Goal: Information Seeking & Learning: Learn about a topic

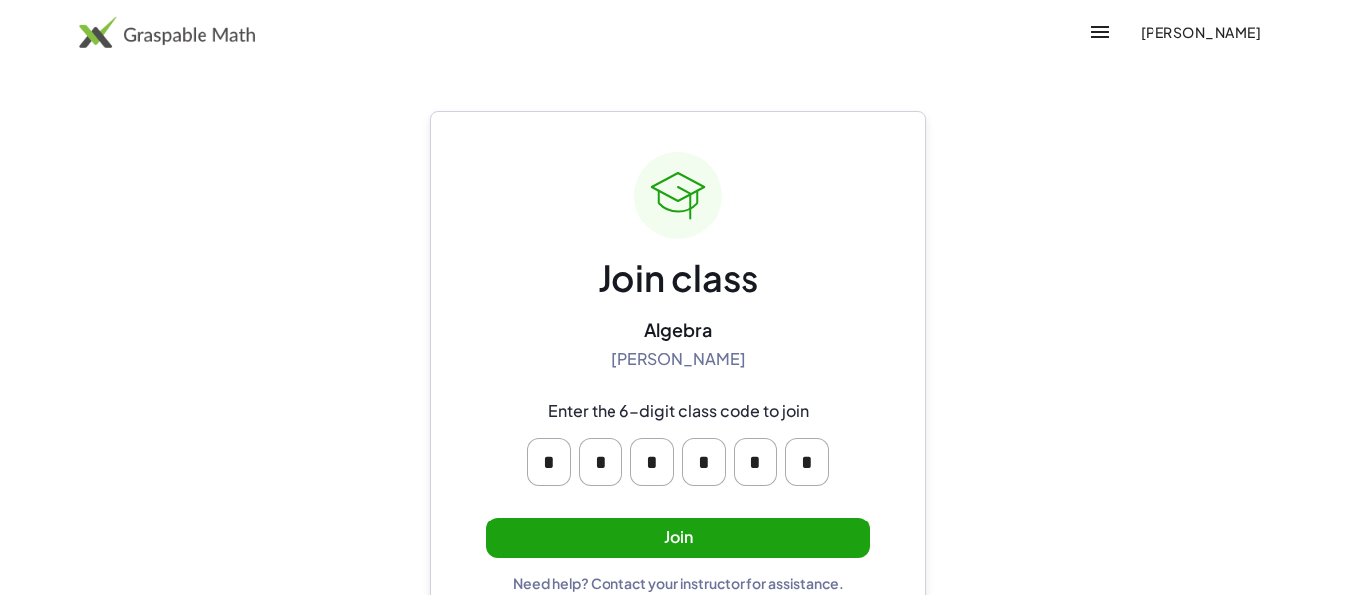
click at [654, 529] on button "Join" at bounding box center [677, 537] width 383 height 41
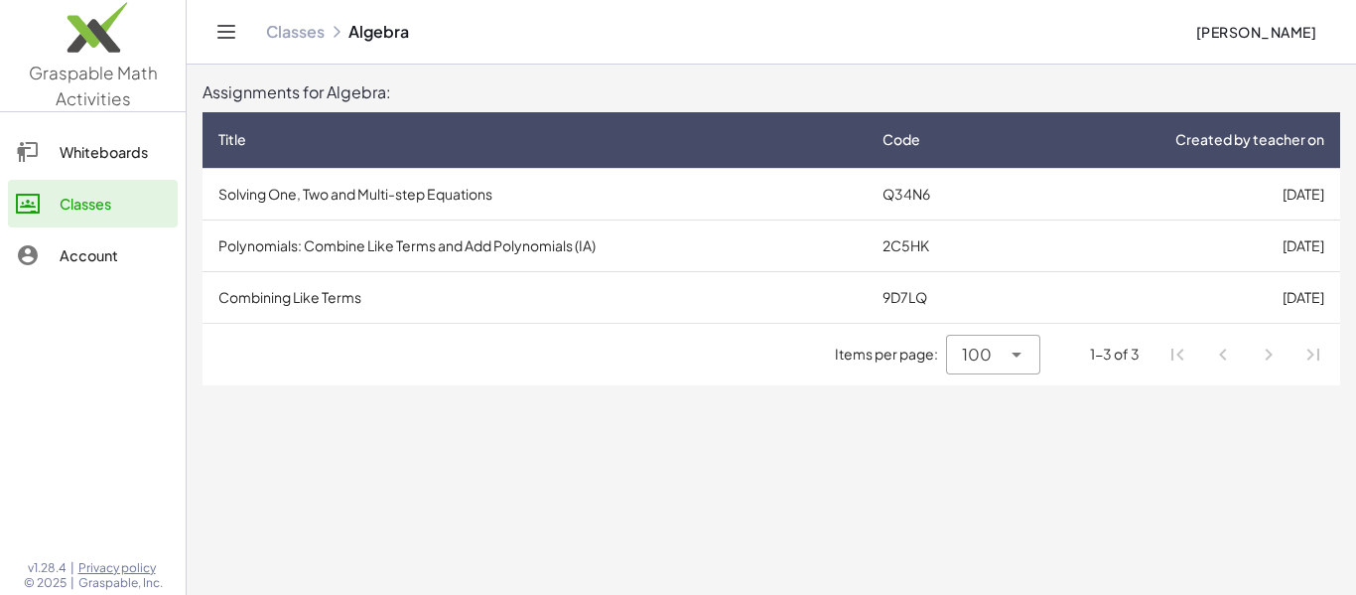
click at [482, 198] on td "Solving One, Two and Multi-step Equations" at bounding box center [534, 194] width 664 height 52
click at [312, 297] on td "Combining Like Terms" at bounding box center [534, 297] width 664 height 52
click at [321, 240] on td "Polynomials: Combine Like Terms and Add Polynomials (IA)" at bounding box center [534, 245] width 664 height 52
